Goal: Check status: Check status

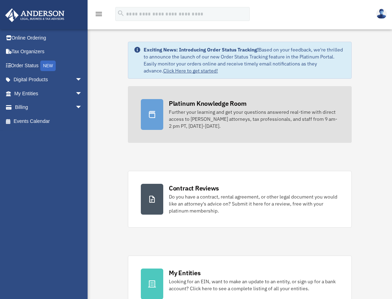
click at [196, 104] on div "Platinum Knowledge Room" at bounding box center [208, 103] width 78 height 9
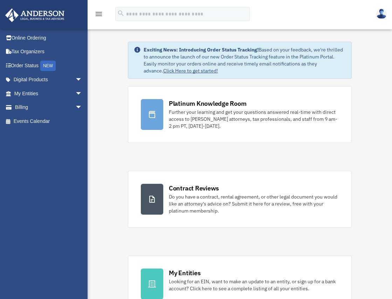
drag, startPoint x: 196, startPoint y: 104, endPoint x: 209, endPoint y: 62, distance: 43.6
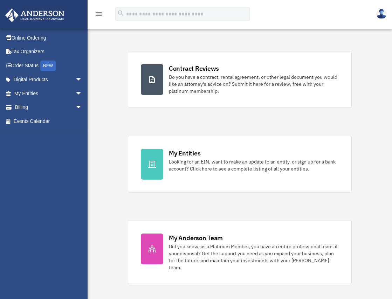
scroll to position [140, 0]
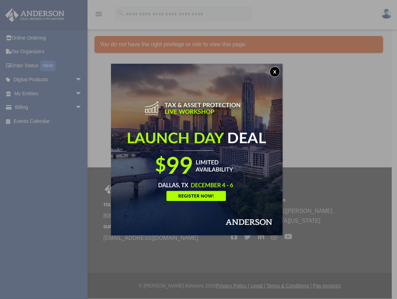
click at [280, 74] on button "x" at bounding box center [275, 72] width 11 height 11
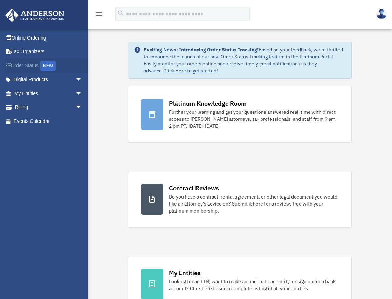
click at [22, 63] on link "Order Status NEW" at bounding box center [49, 66] width 88 height 14
